Goal: Task Accomplishment & Management: Use online tool/utility

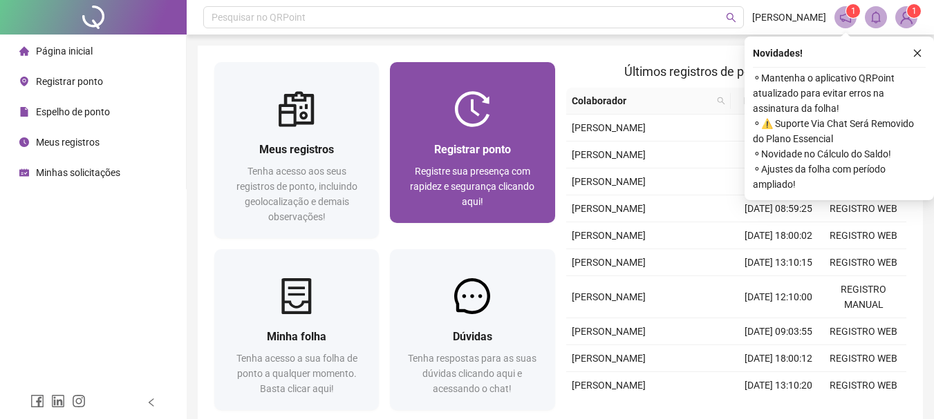
click at [454, 161] on div "Registrar ponto Registre sua presença com rapidez e segurança clicando aqui!" at bounding box center [471, 175] width 131 height 68
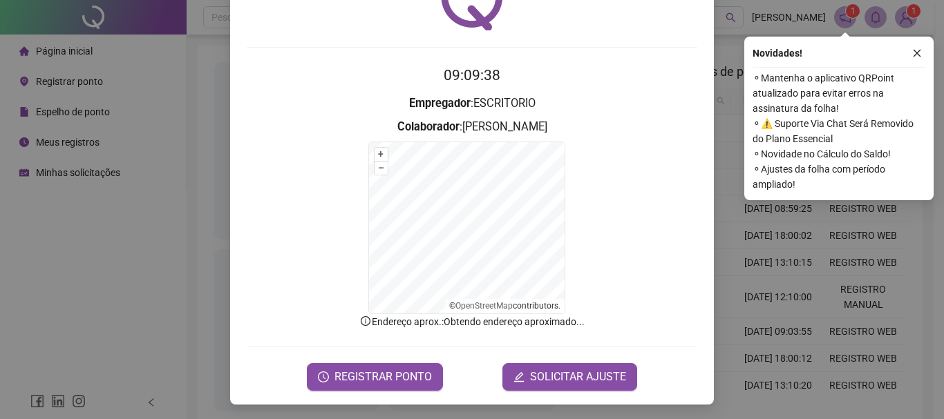
scroll to position [86, 0]
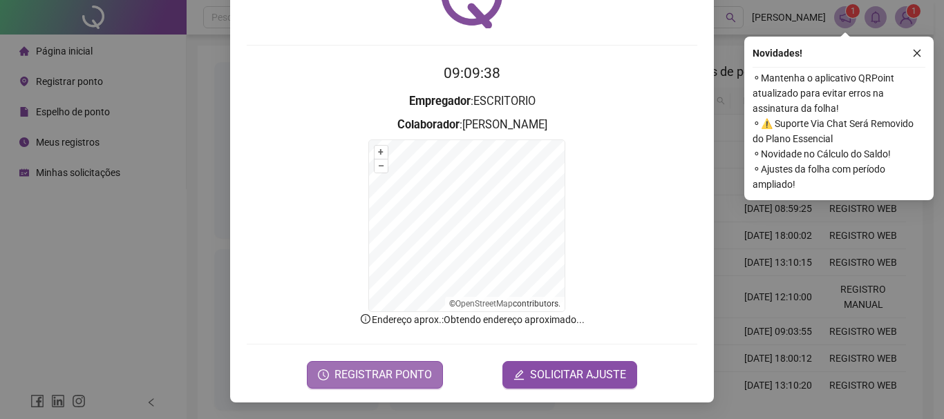
click at [341, 370] on span "REGISTRAR PONTO" at bounding box center [382, 375] width 97 height 17
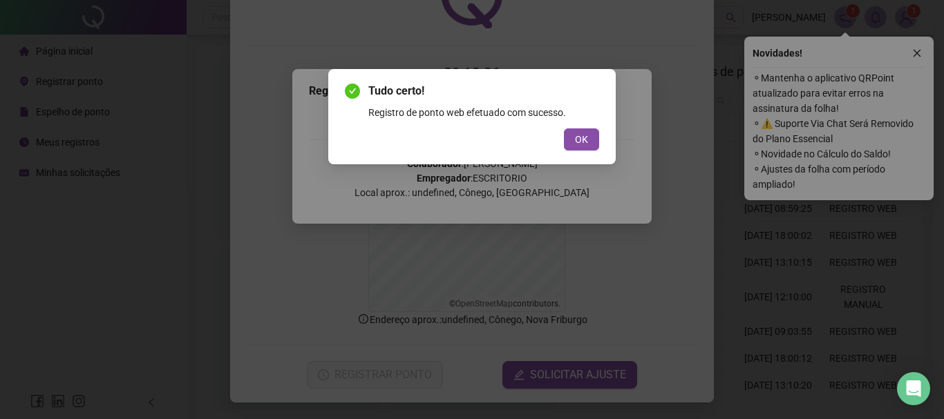
click at [564, 129] on button "OK" at bounding box center [581, 140] width 35 height 22
